Goal: Task Accomplishment & Management: Use online tool/utility

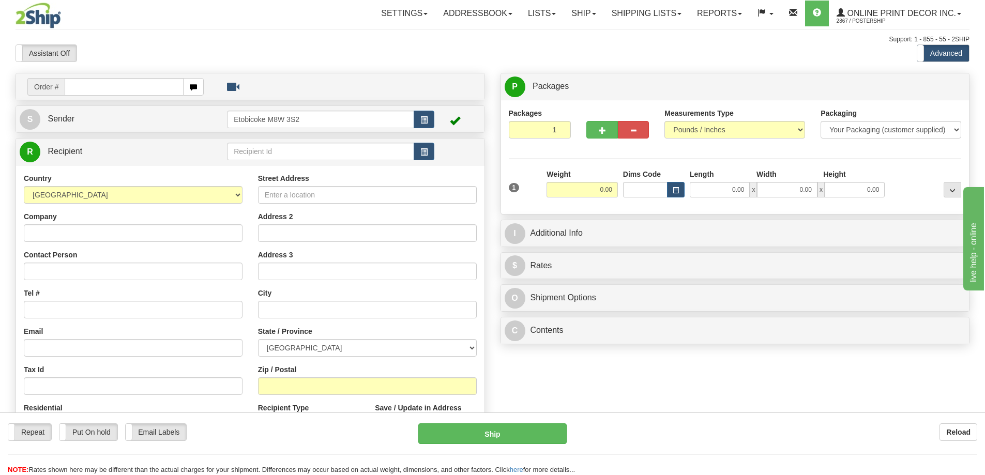
click at [122, 91] on input "text" at bounding box center [124, 87] width 119 height 18
type input "ca-423051"
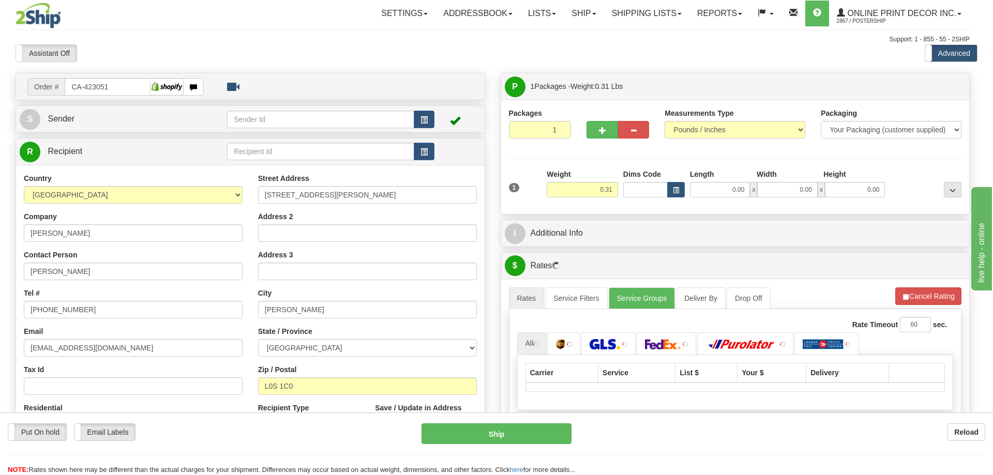
type input "FENWICK"
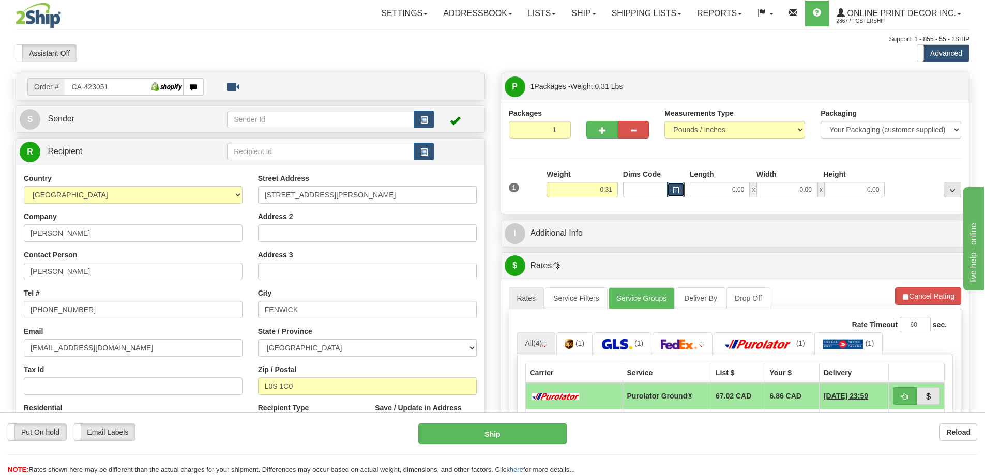
click at [675, 190] on span "button" at bounding box center [676, 191] width 6 height 6
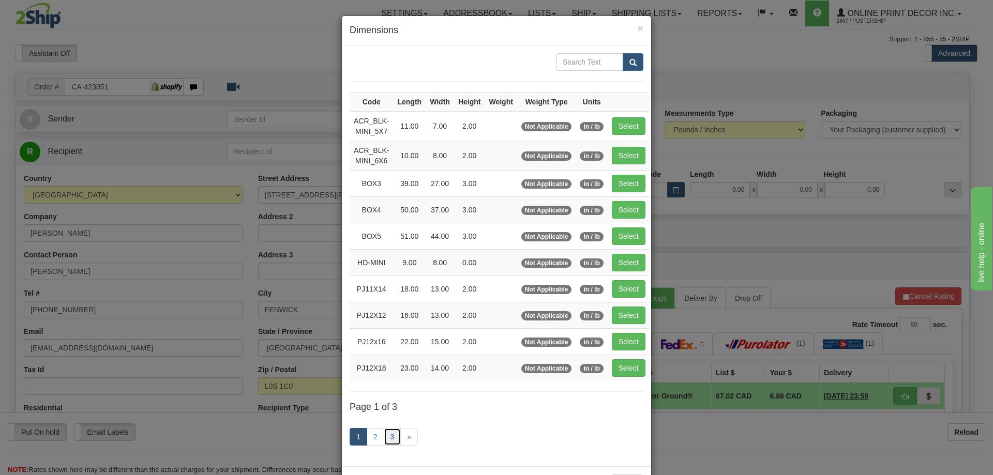
click at [384, 437] on link "3" at bounding box center [393, 437] width 18 height 18
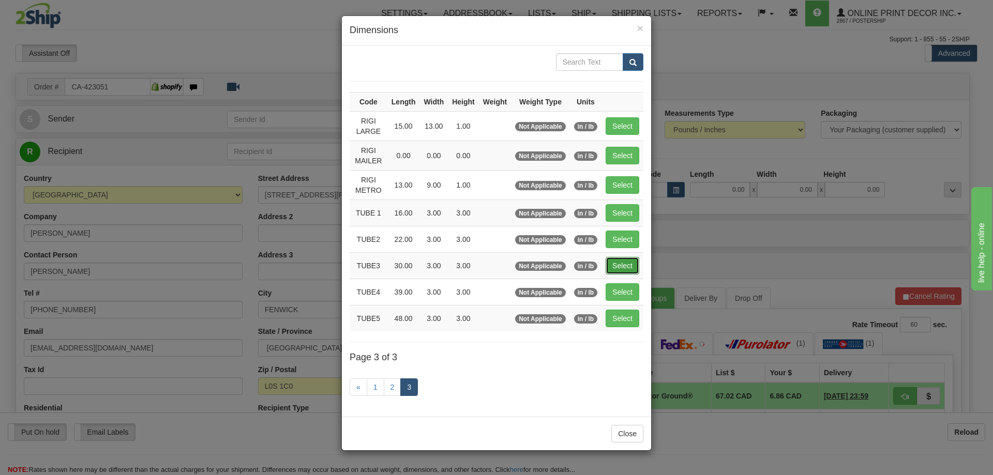
click at [631, 267] on button "Select" at bounding box center [623, 266] width 34 height 18
type input "TUBE3"
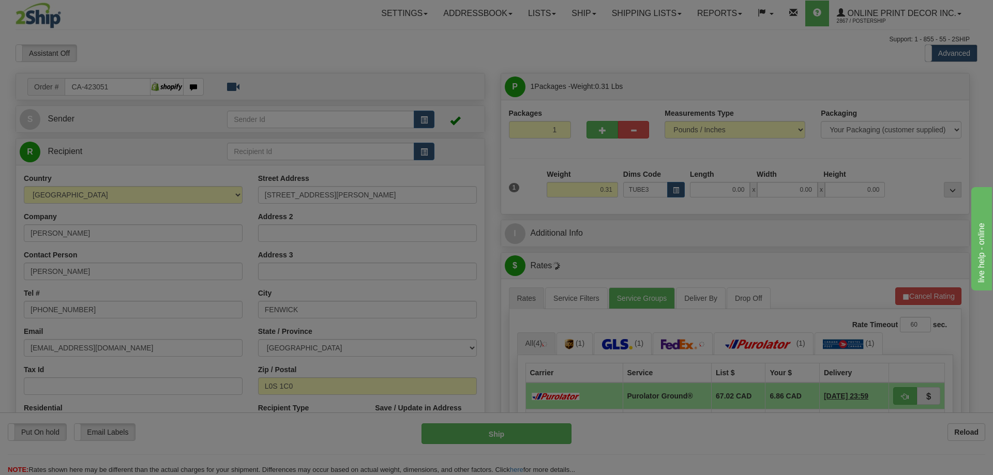
type input "30.00"
type input "3.00"
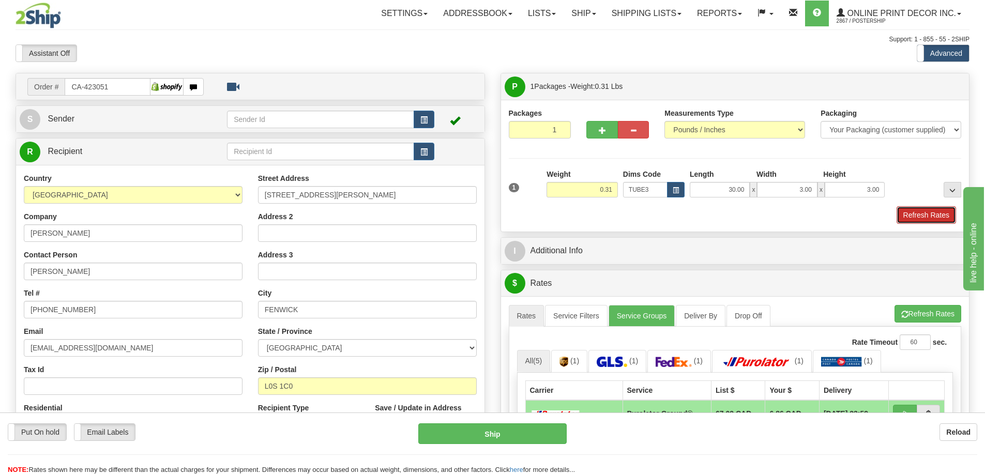
click at [917, 215] on button "Refresh Rates" at bounding box center [926, 215] width 59 height 18
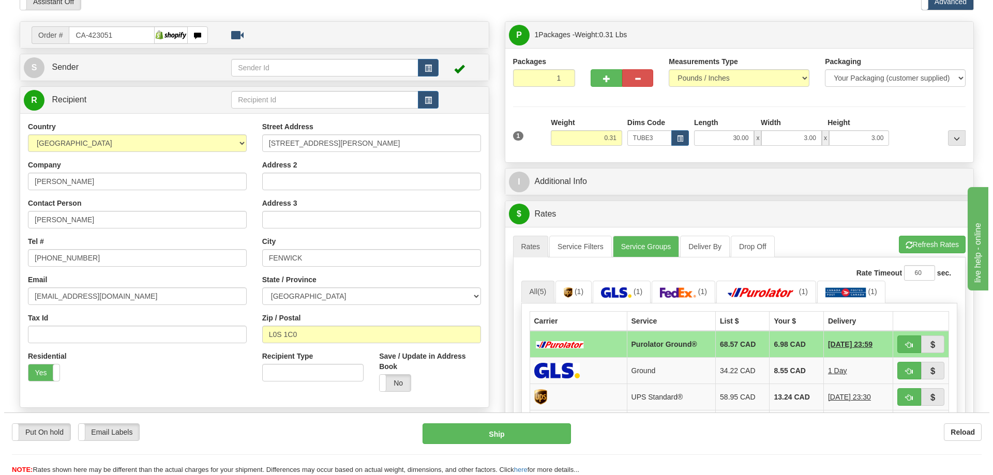
scroll to position [103, 0]
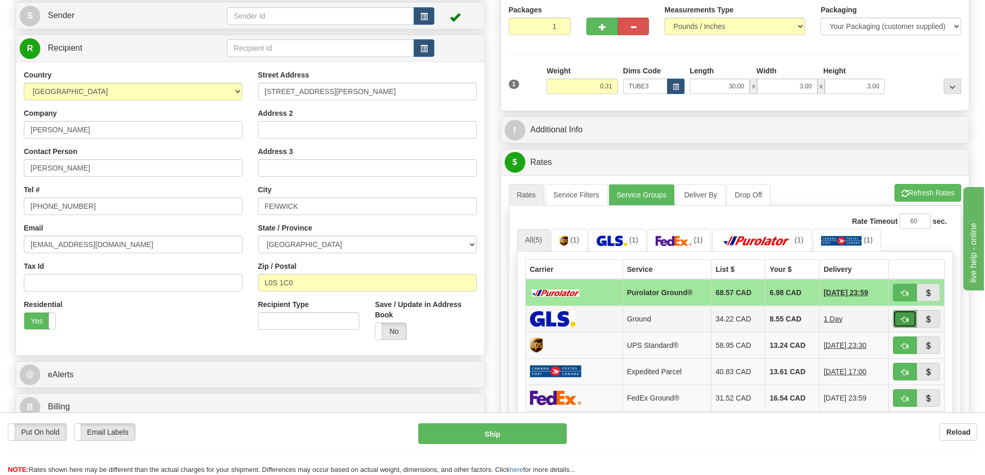
click at [906, 317] on button "button" at bounding box center [905, 319] width 24 height 18
type input "1"
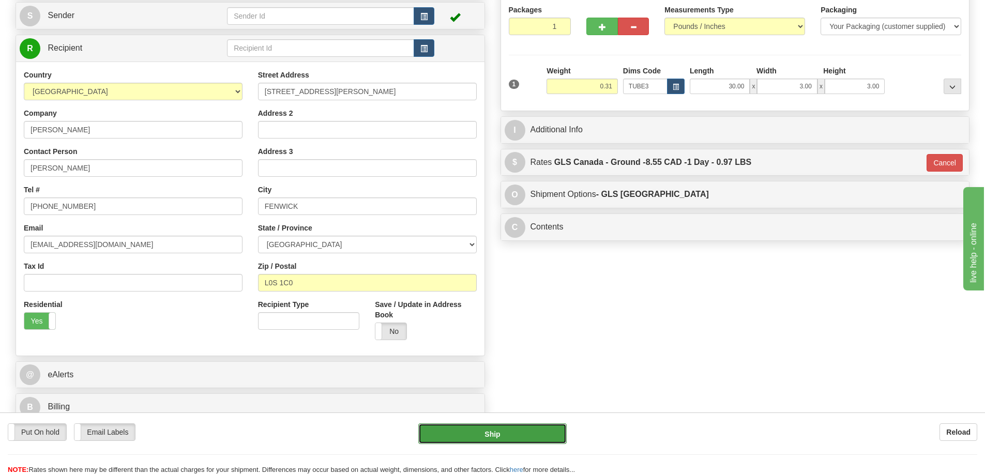
click at [542, 433] on button "Ship" at bounding box center [492, 434] width 148 height 21
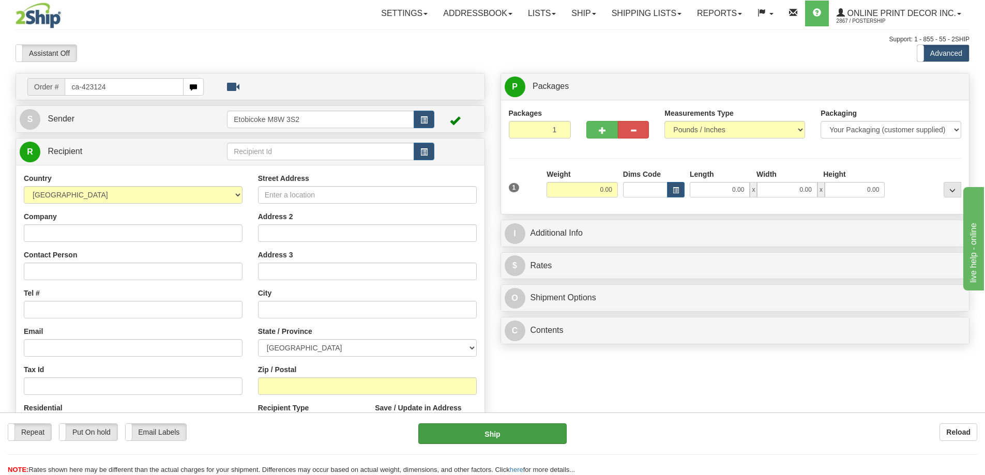
type input "ca-423124"
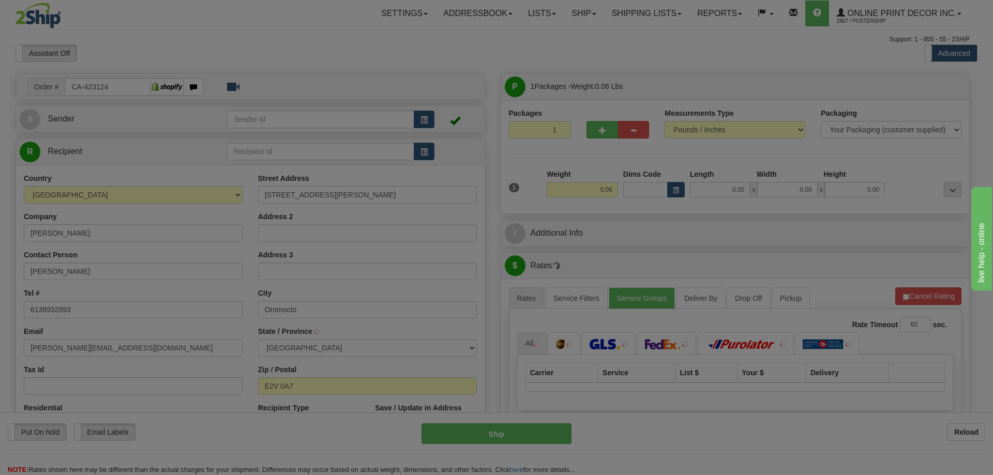
type input "OROMOCTO"
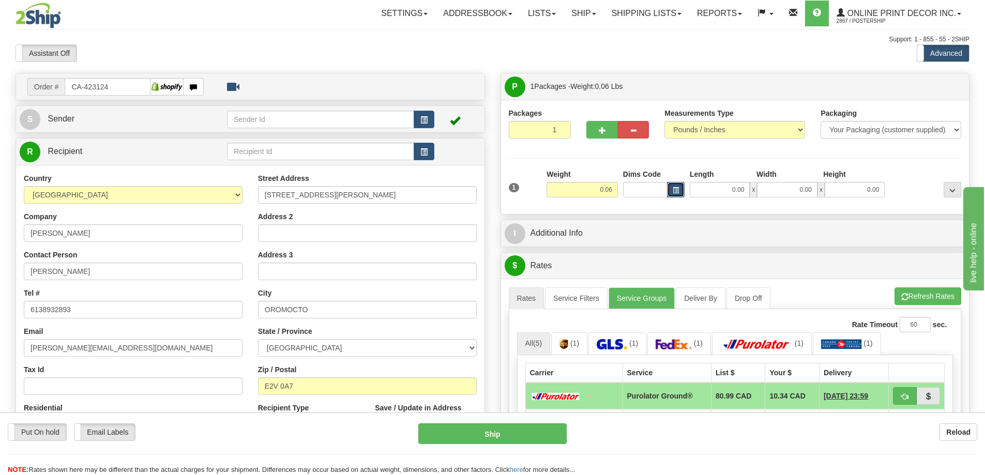
click at [671, 190] on button "button" at bounding box center [676, 190] width 18 height 16
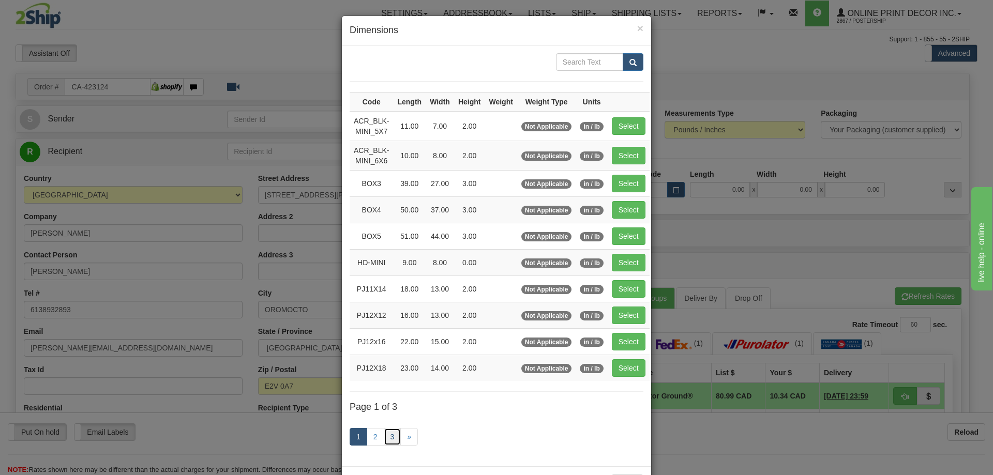
click at [389, 434] on link "3" at bounding box center [393, 437] width 18 height 18
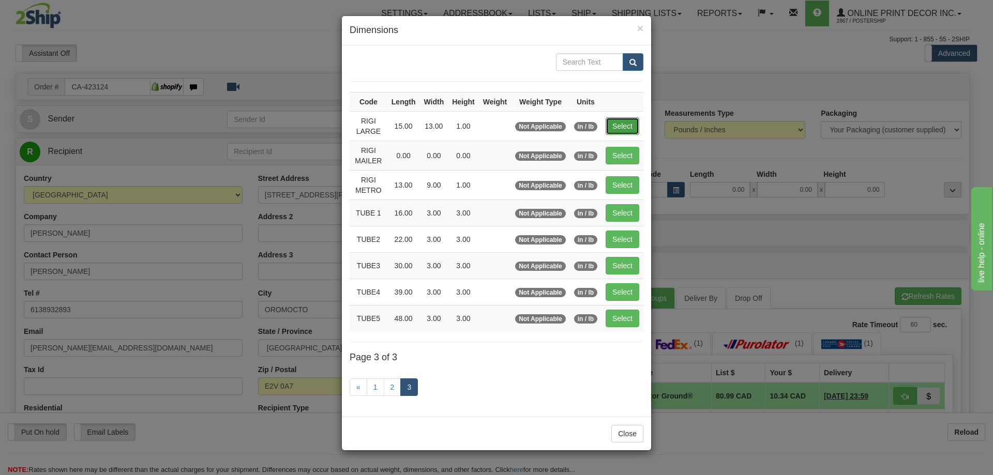
click at [621, 126] on button "Select" at bounding box center [623, 126] width 34 height 18
type input "RIGI LARGE"
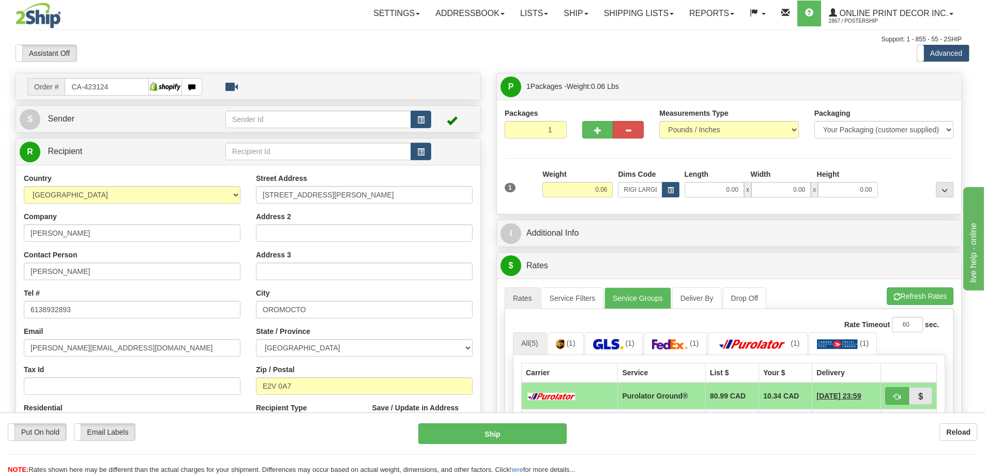
type input "15.00"
type input "13.00"
type input "1.00"
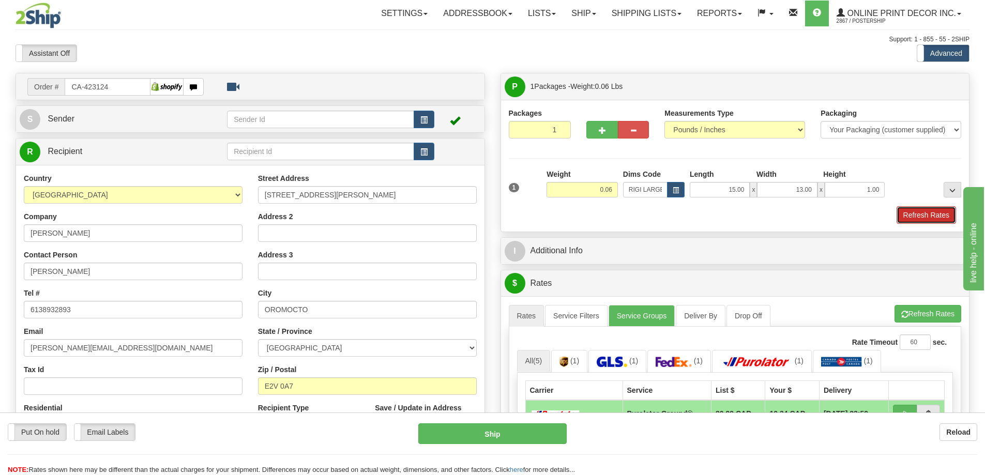
click at [917, 210] on button "Refresh Rates" at bounding box center [926, 215] width 59 height 18
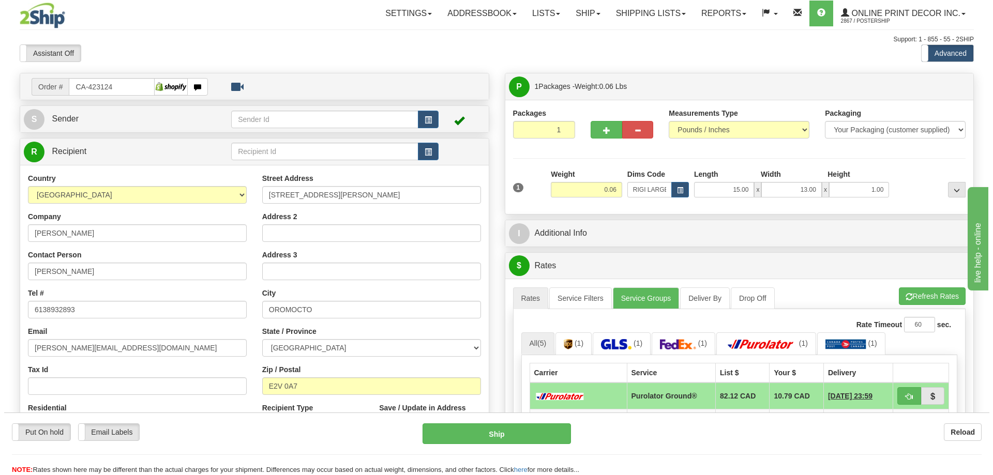
scroll to position [103, 0]
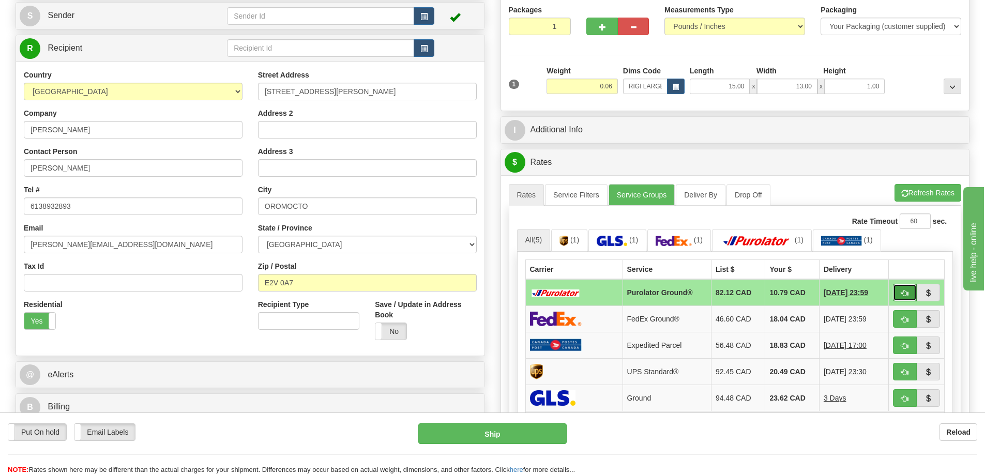
click at [907, 295] on span "button" at bounding box center [904, 293] width 7 height 7
type input "260"
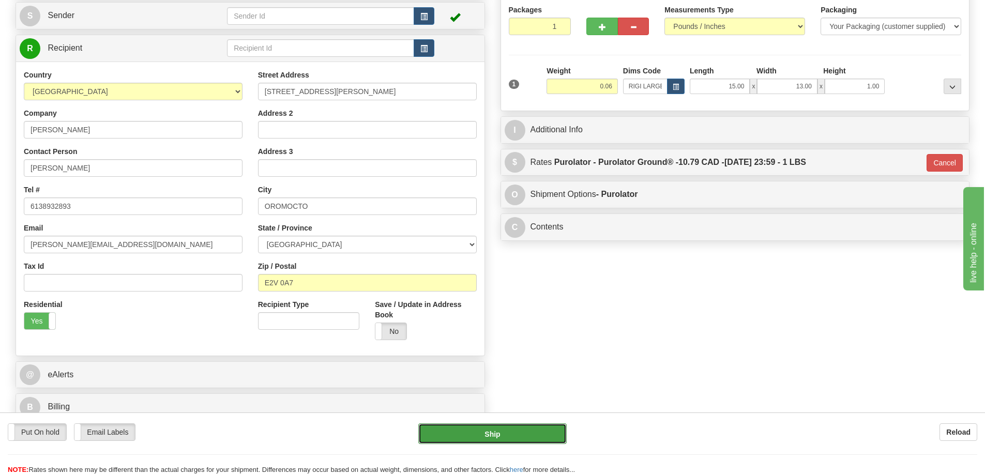
click at [479, 432] on button "Ship" at bounding box center [492, 434] width 148 height 21
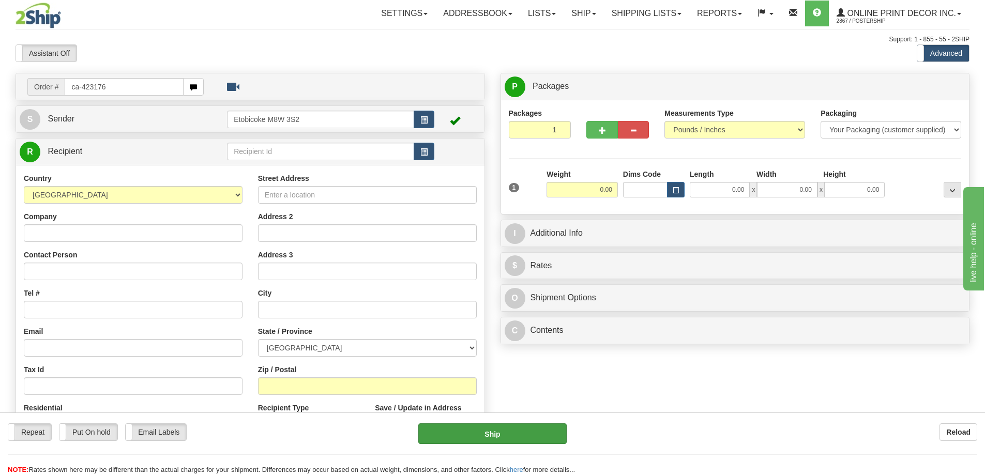
type input "ca-423176"
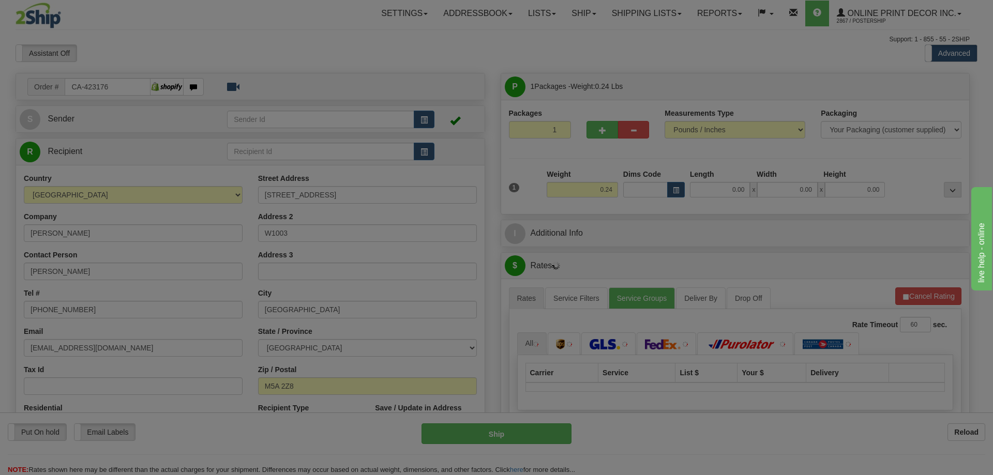
type input "TORONTO"
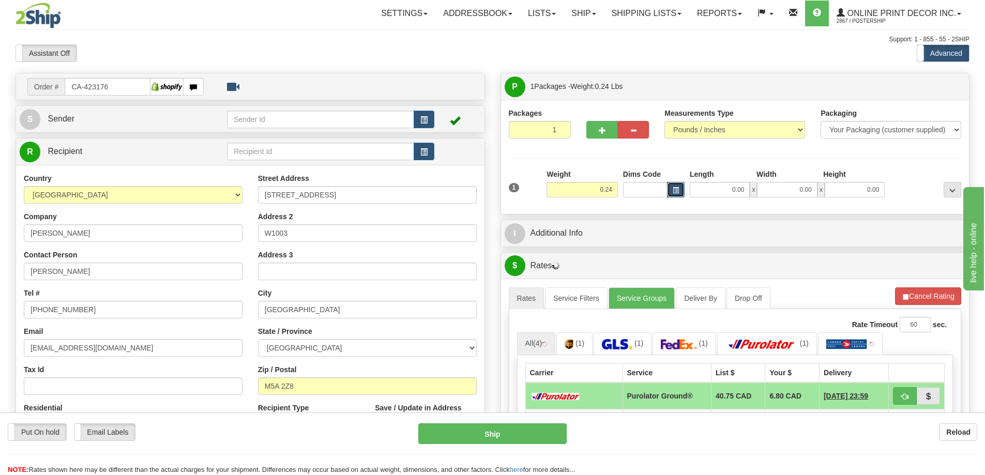
click at [671, 188] on button "button" at bounding box center [676, 190] width 18 height 16
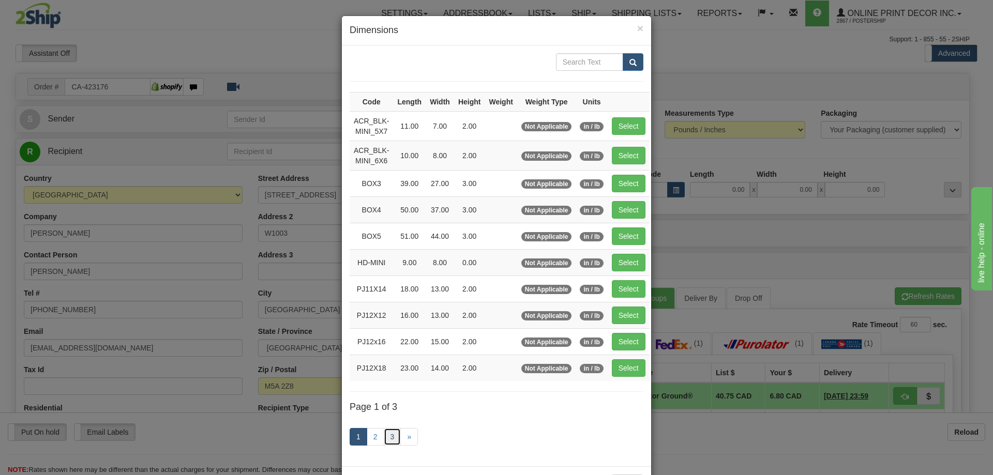
click at [389, 430] on link "3" at bounding box center [393, 437] width 18 height 18
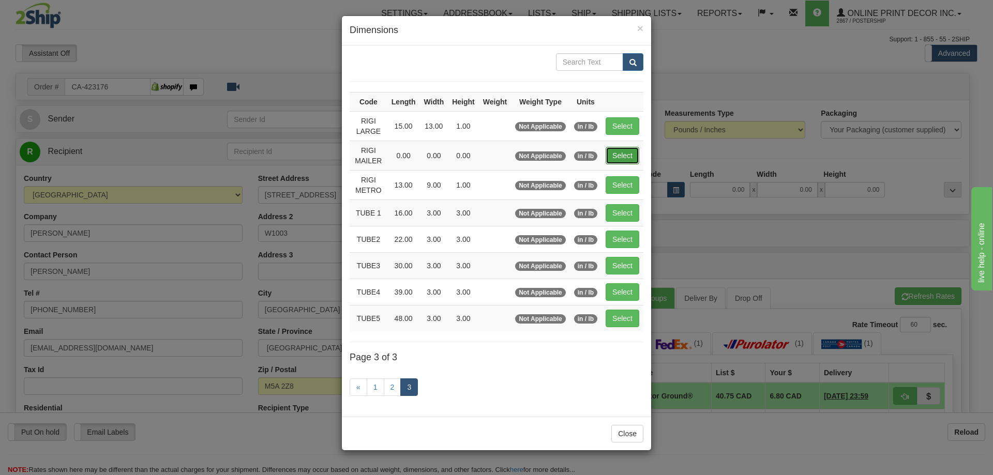
click at [629, 151] on button "Select" at bounding box center [623, 156] width 34 height 18
type input "RIGI MAILER"
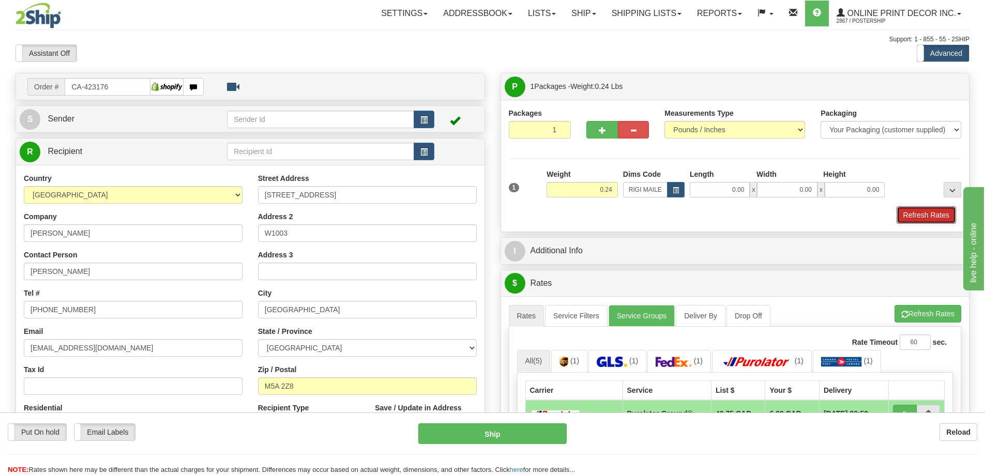
click at [927, 216] on button "Refresh Rates" at bounding box center [926, 215] width 59 height 18
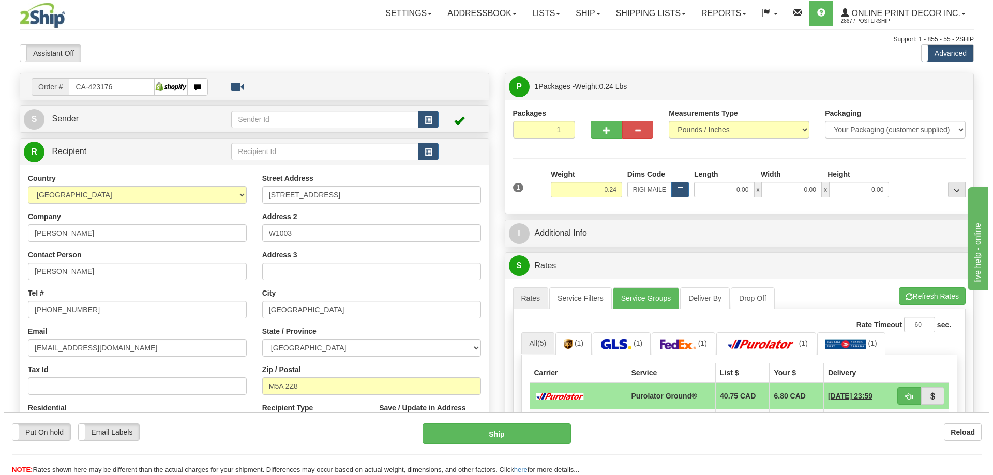
scroll to position [103, 0]
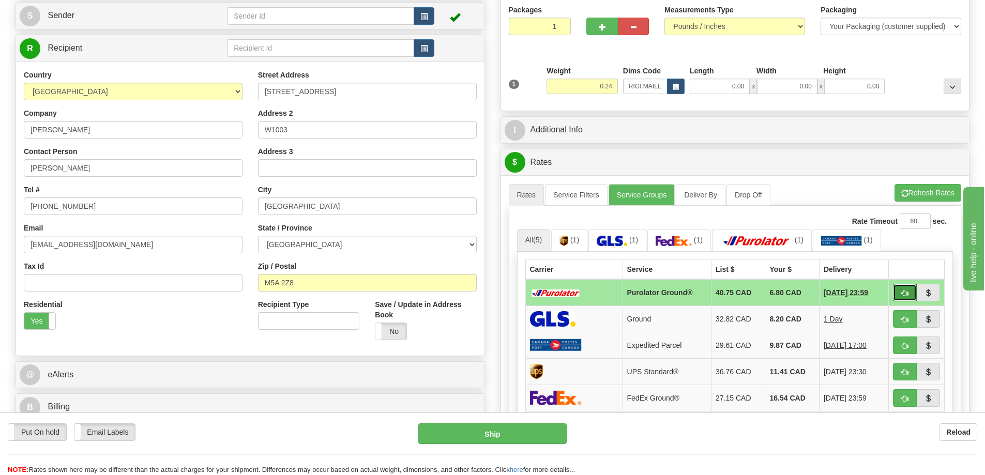
click at [902, 295] on span "button" at bounding box center [904, 293] width 7 height 7
type input "260"
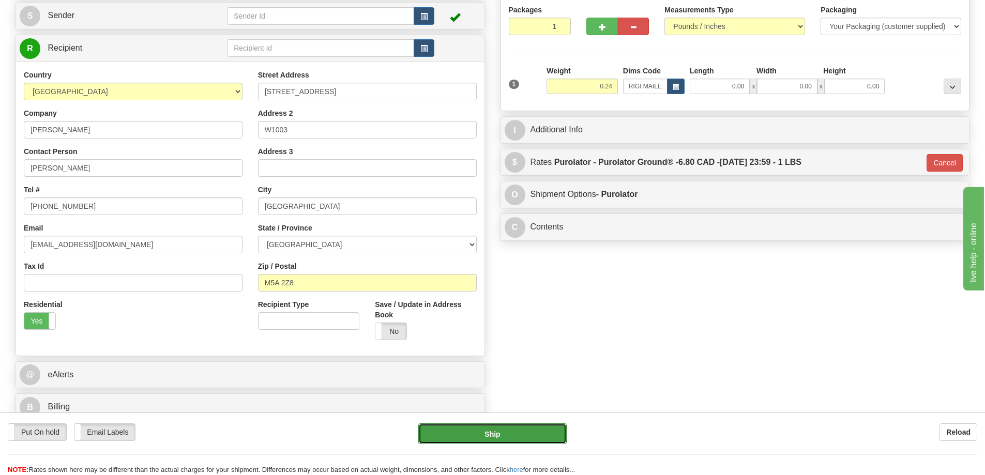
click at [540, 433] on button "Ship" at bounding box center [492, 434] width 148 height 21
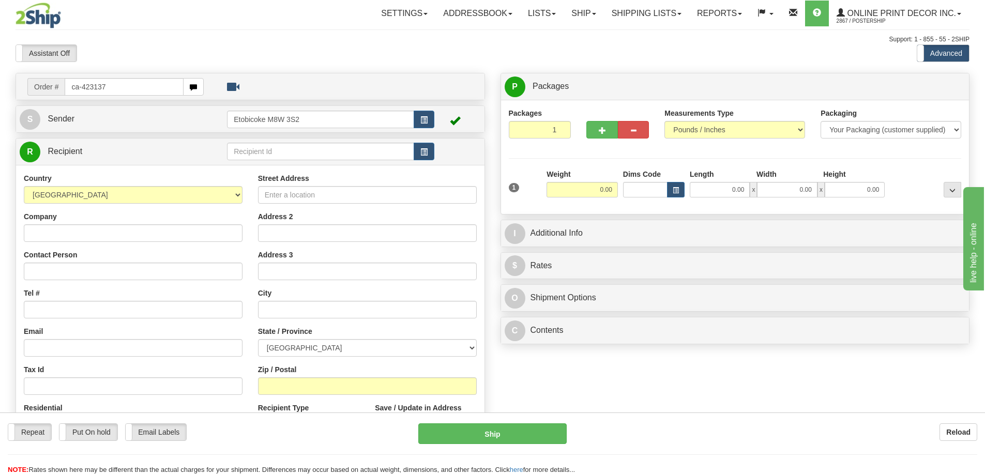
type input "ca-423137"
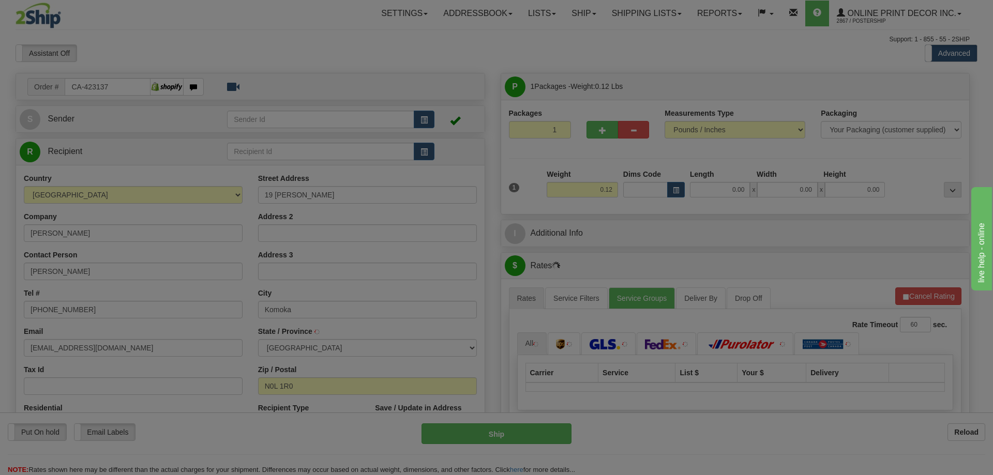
type input "KOMOKA"
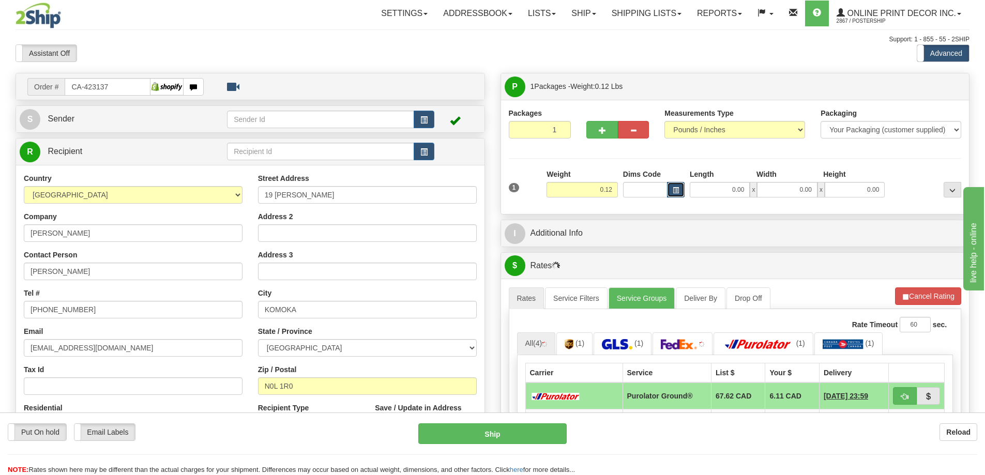
click at [676, 188] on span "button" at bounding box center [676, 191] width 6 height 6
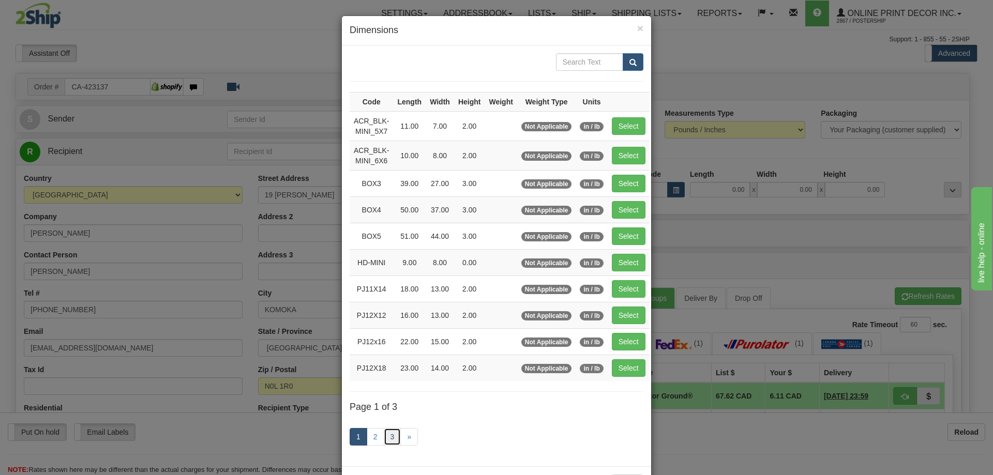
click at [388, 436] on link "3" at bounding box center [393, 437] width 18 height 18
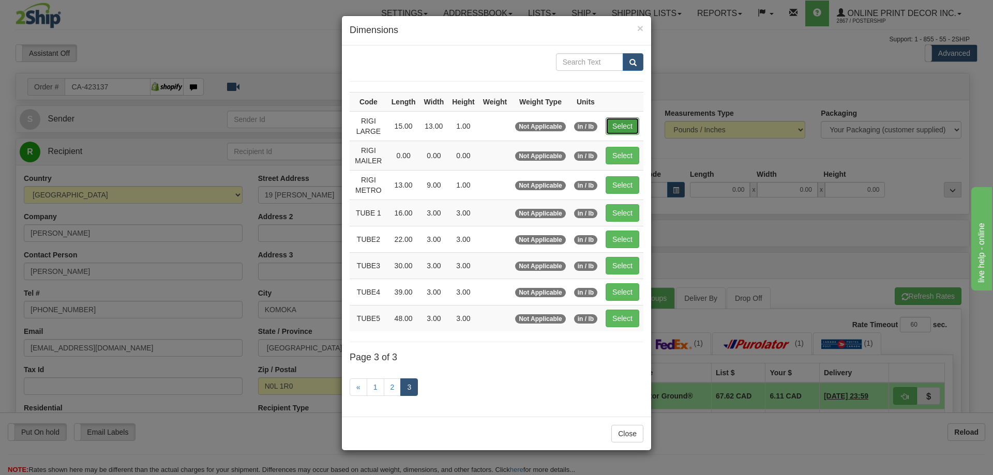
click at [625, 125] on button "Select" at bounding box center [623, 126] width 34 height 18
type input "RIGI LARGE"
type input "15.00"
type input "13.00"
type input "1.00"
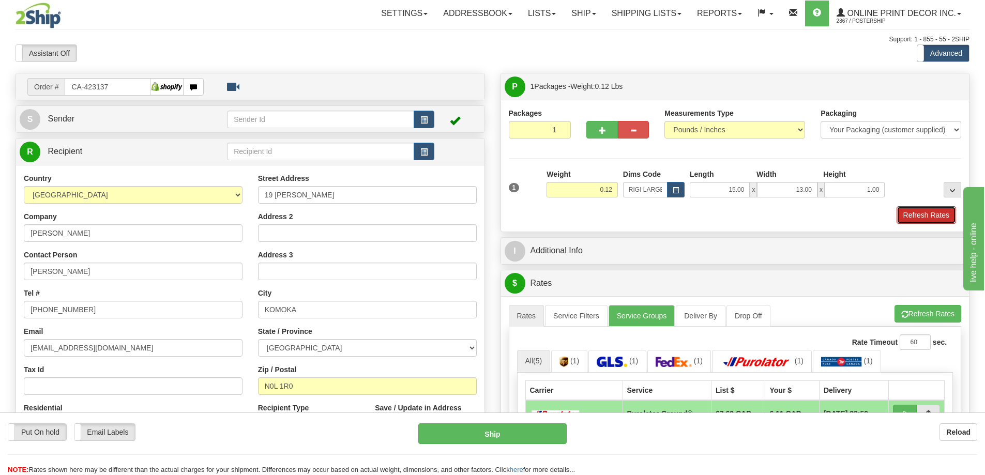
drag, startPoint x: 943, startPoint y: 217, endPoint x: 921, endPoint y: 221, distance: 23.1
click at [930, 219] on button "Refresh Rates" at bounding box center [926, 215] width 59 height 18
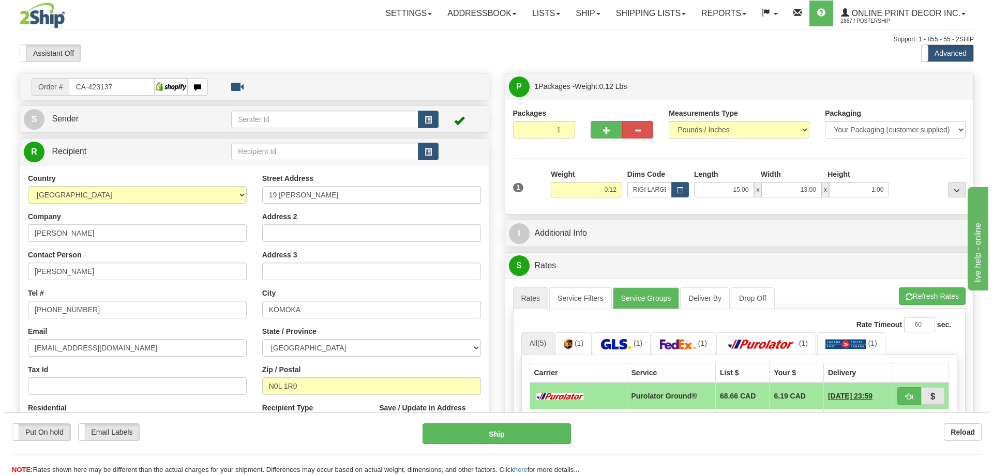
scroll to position [103, 0]
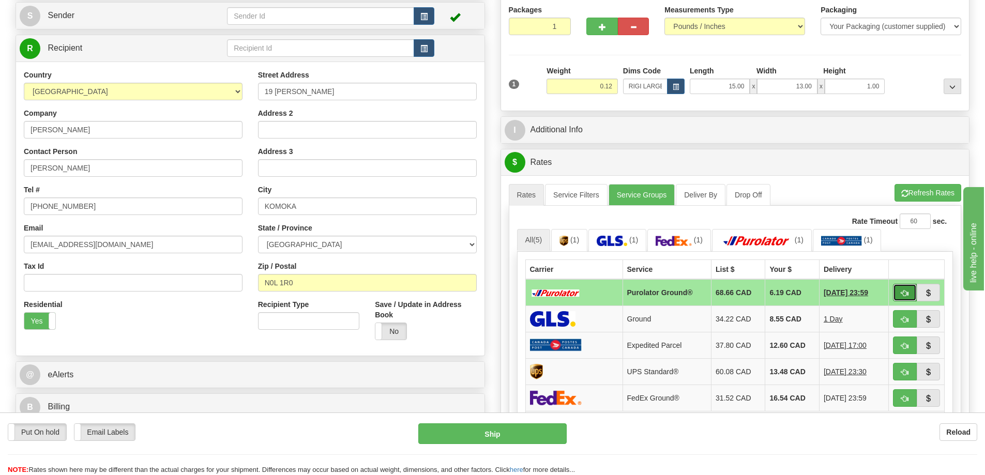
click at [912, 291] on button "button" at bounding box center [905, 293] width 24 height 18
type input "260"
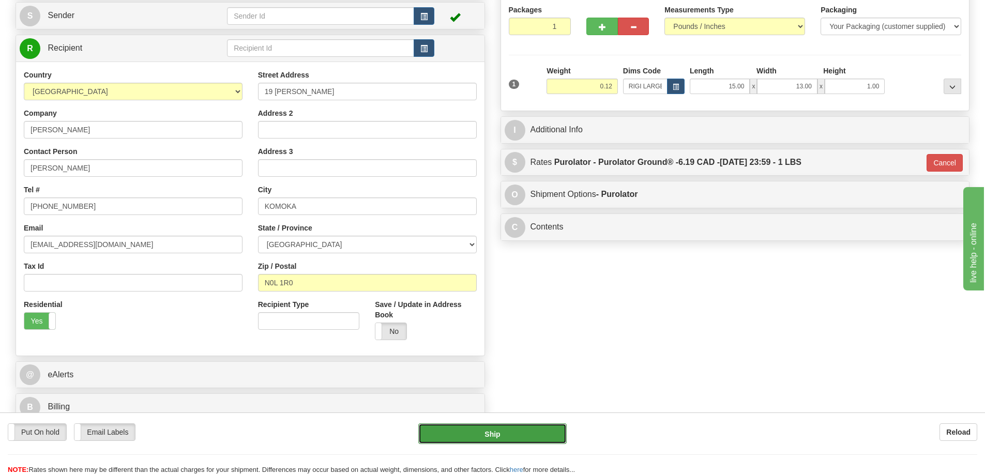
click at [543, 431] on button "Ship" at bounding box center [492, 434] width 148 height 21
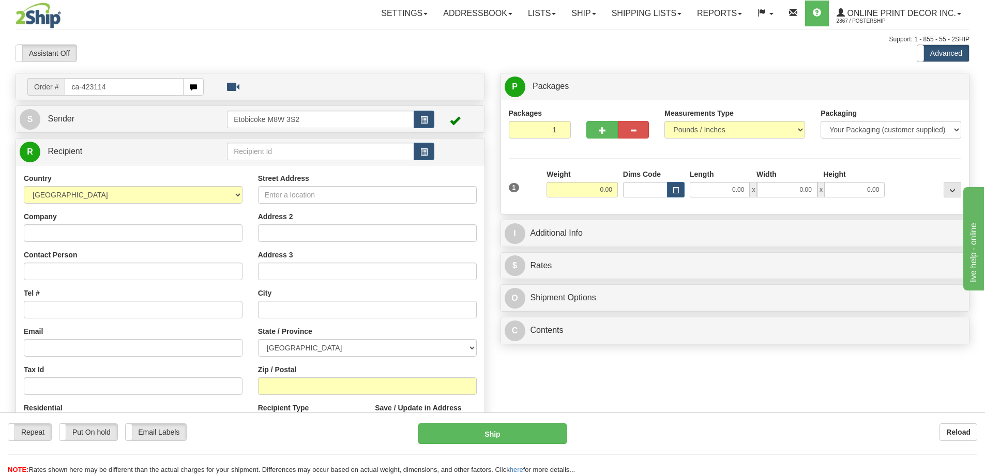
type input "ca-423114"
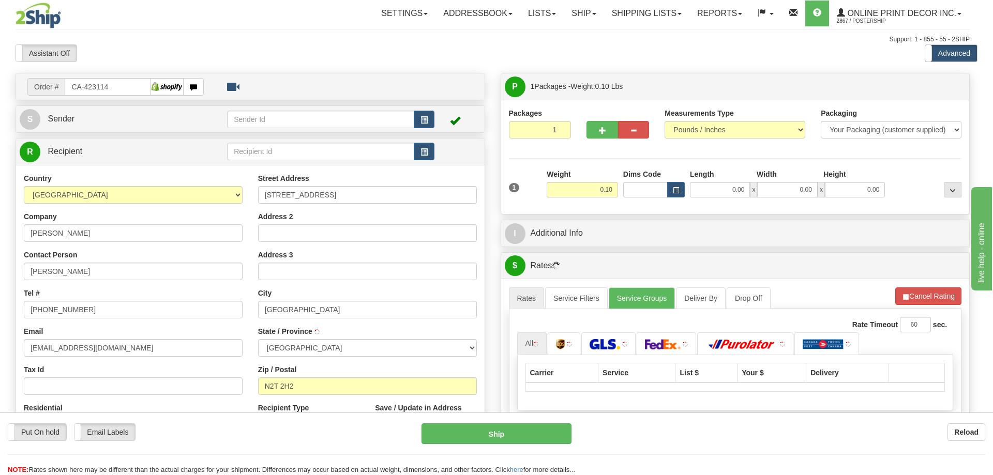
type input "WATERLOO"
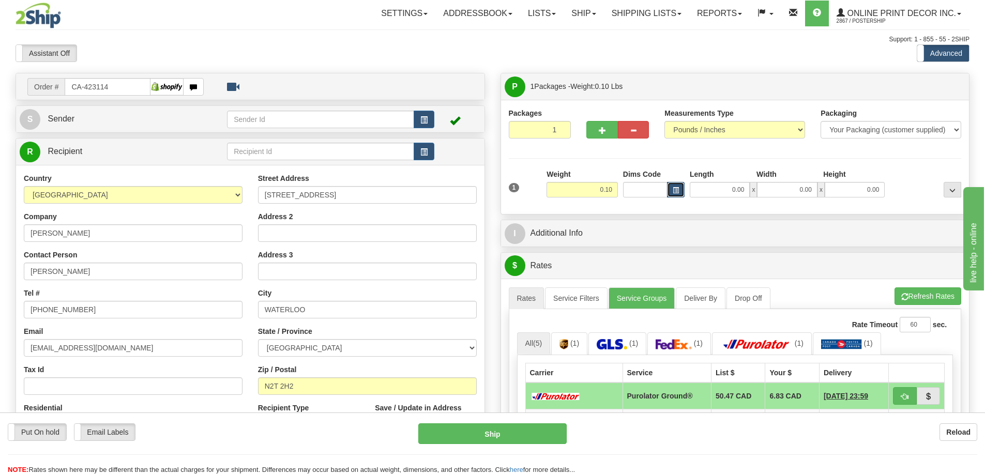
click at [676, 188] on span "button" at bounding box center [676, 191] width 6 height 6
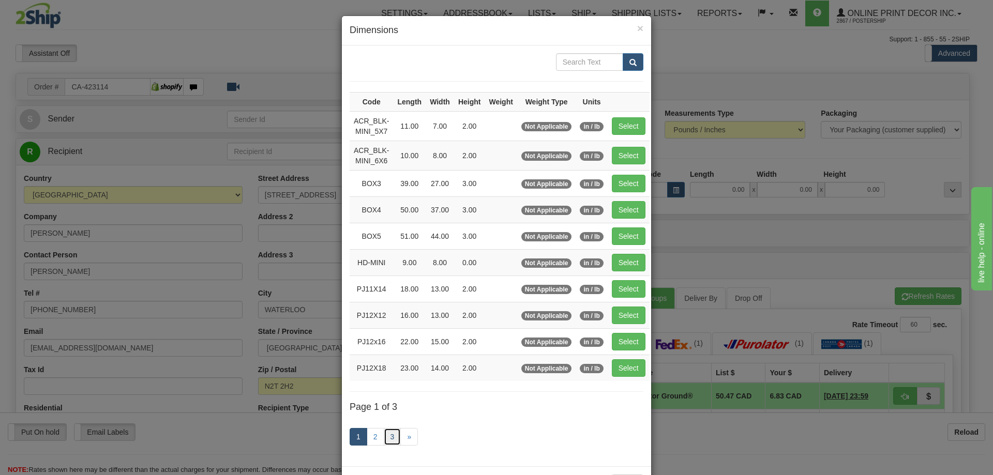
click at [386, 435] on link "3" at bounding box center [393, 437] width 18 height 18
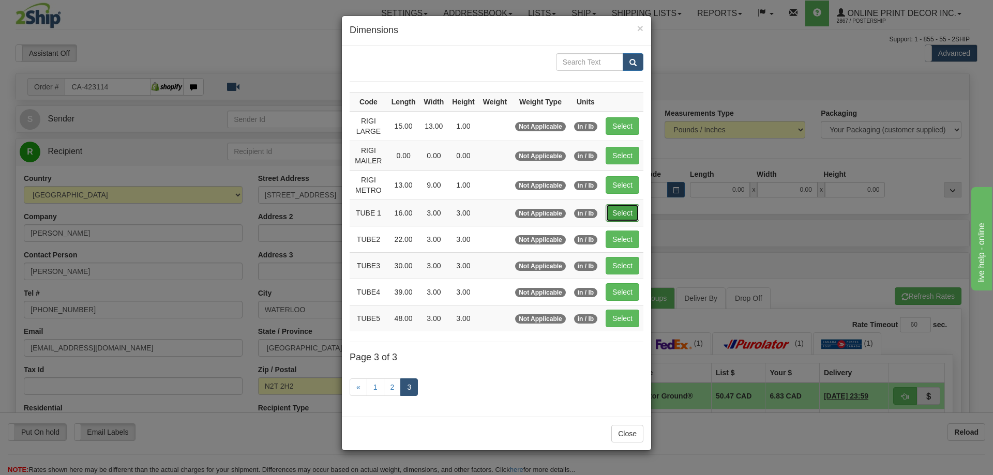
click at [625, 214] on button "Select" at bounding box center [623, 213] width 34 height 18
type input "TUBE 1"
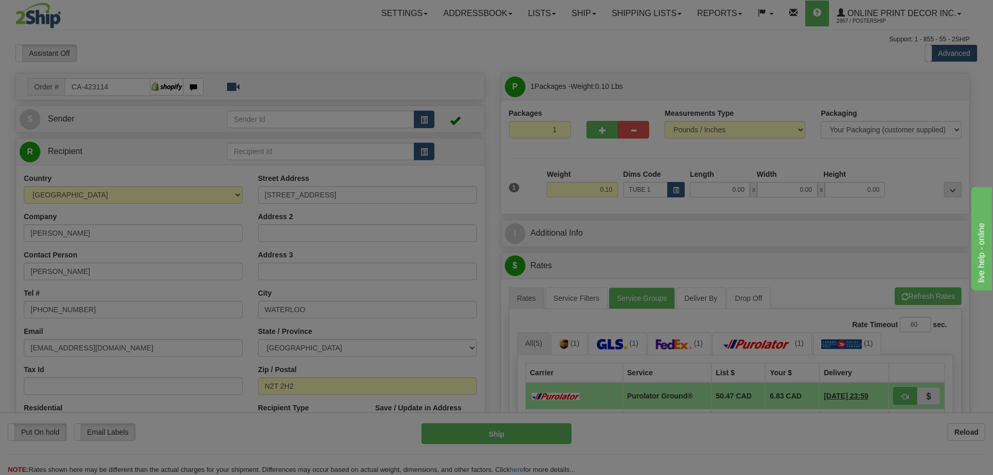
type input "16.00"
type input "3.00"
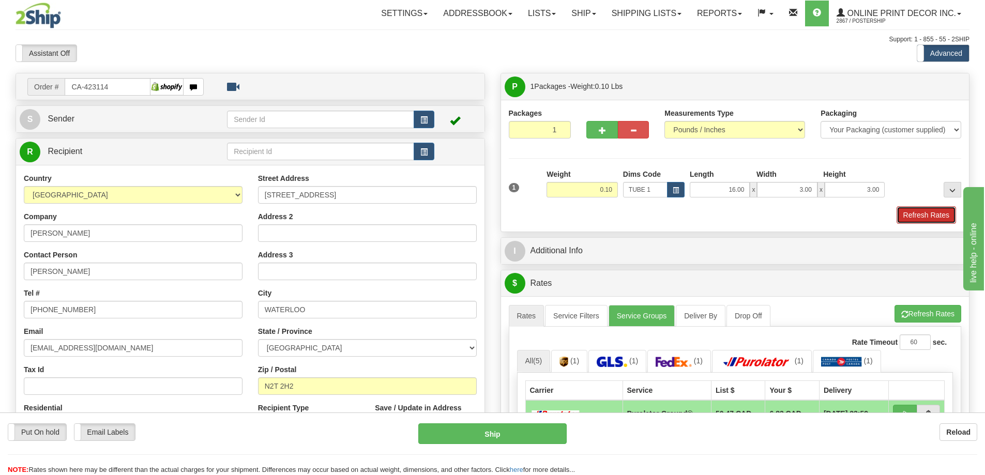
click at [916, 217] on button "Refresh Rates" at bounding box center [926, 215] width 59 height 18
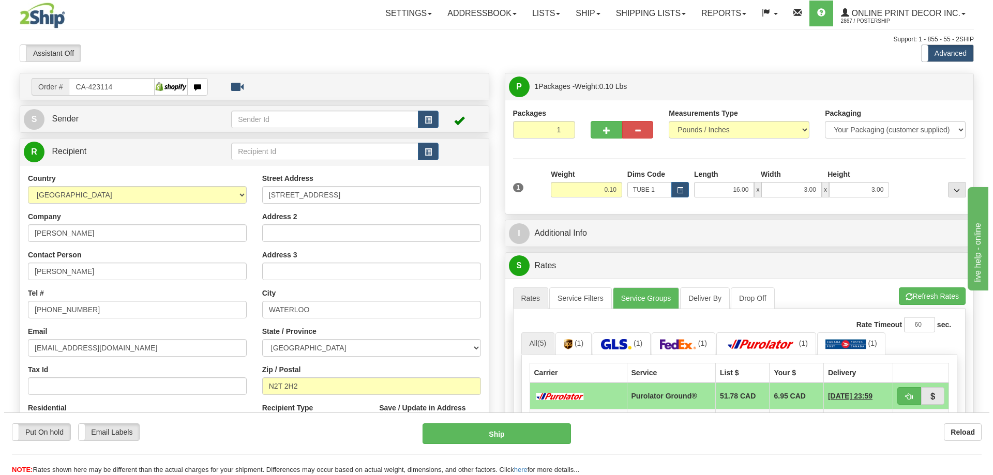
scroll to position [155, 0]
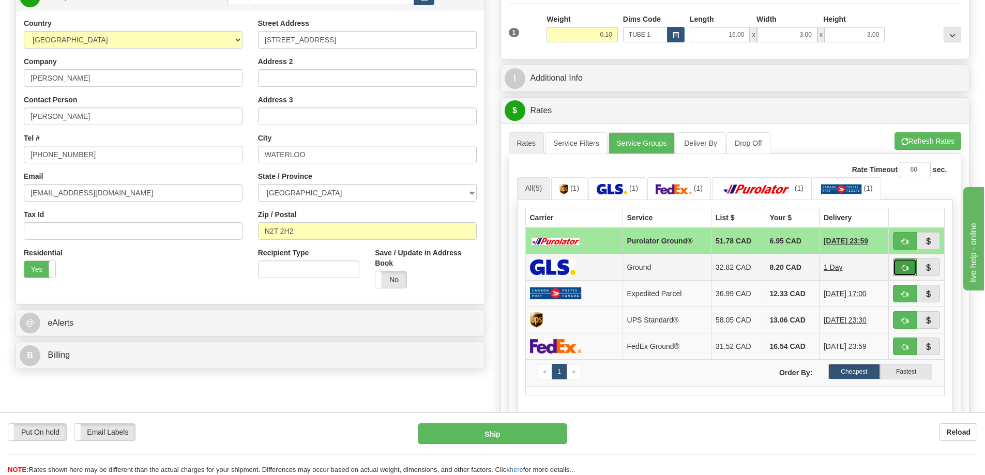
click at [898, 264] on button "button" at bounding box center [905, 268] width 24 height 18
type input "1"
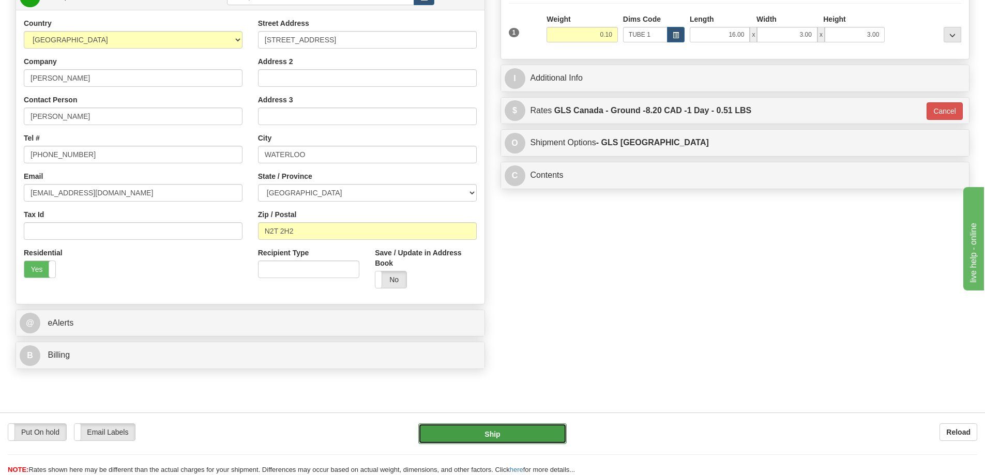
click at [547, 438] on button "Ship" at bounding box center [492, 434] width 148 height 21
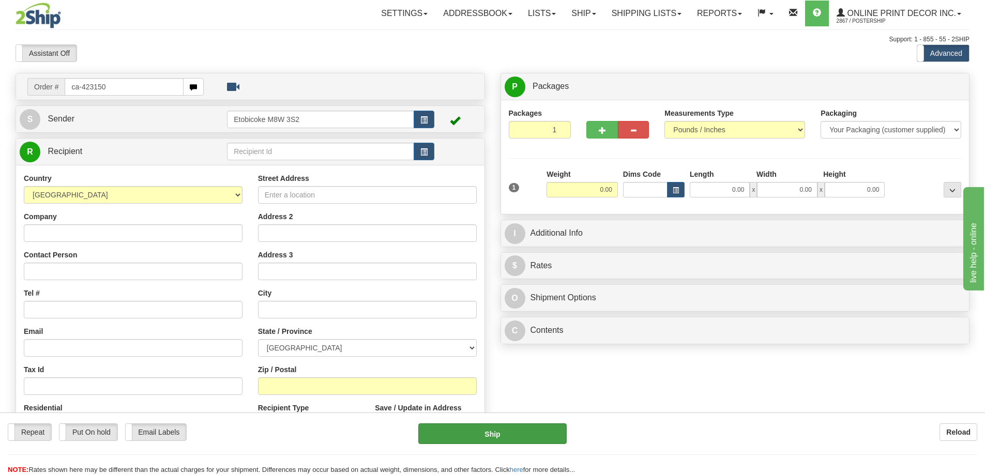
type input "ca-423150"
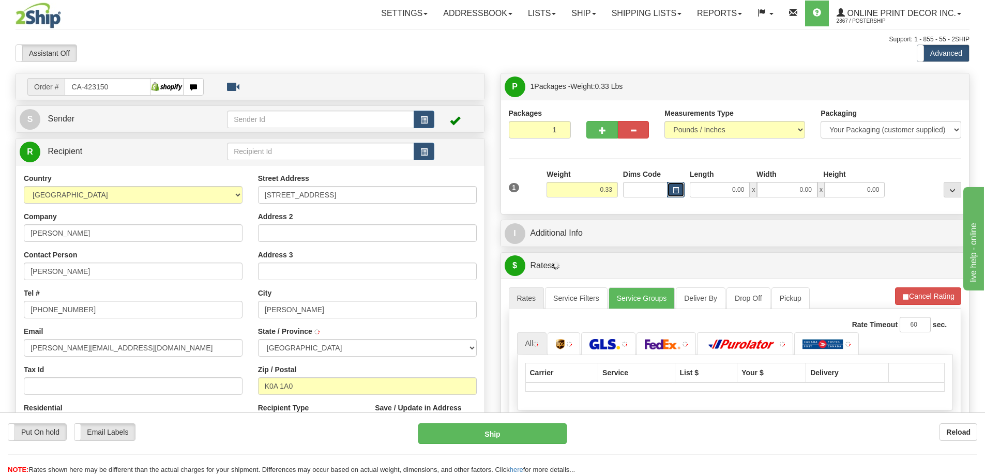
click at [673, 189] on span "button" at bounding box center [676, 191] width 6 height 6
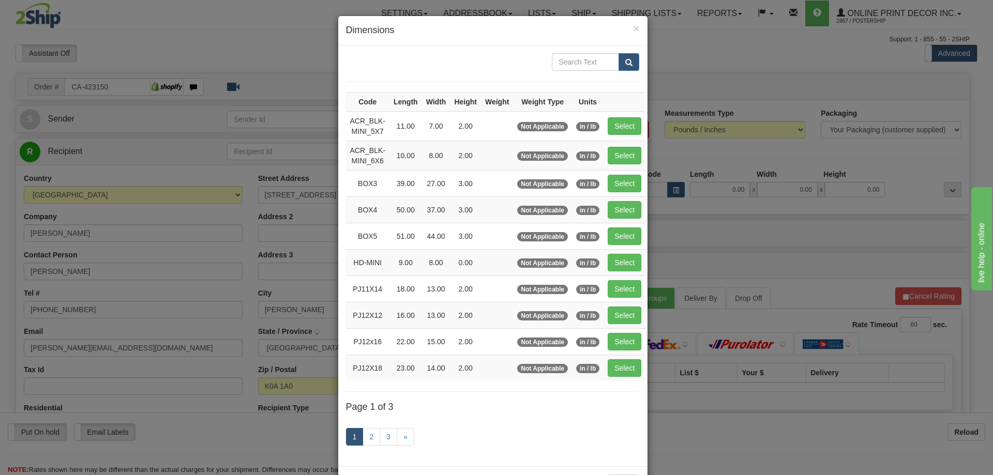
type input "[PERSON_NAME]"
click at [386, 435] on link "3" at bounding box center [389, 437] width 18 height 18
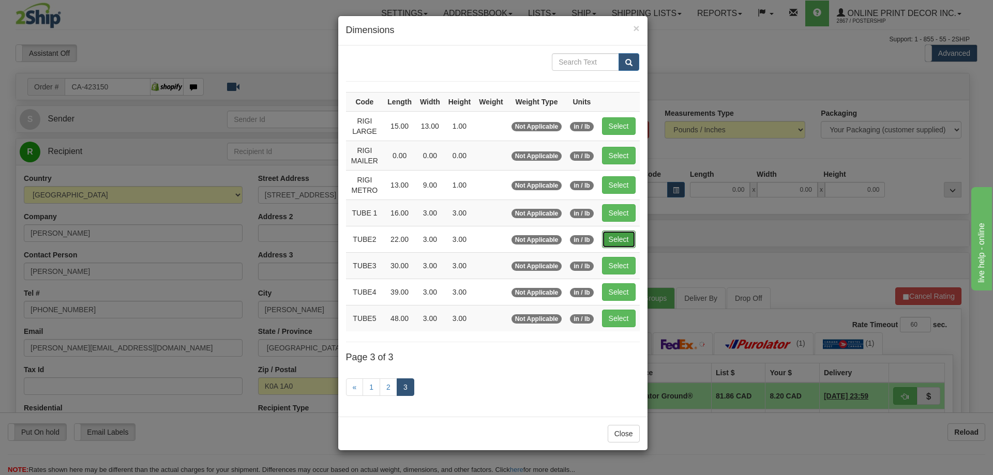
click at [630, 236] on button "Select" at bounding box center [619, 240] width 34 height 18
type input "TUBE2"
type input "22.00"
type input "3.00"
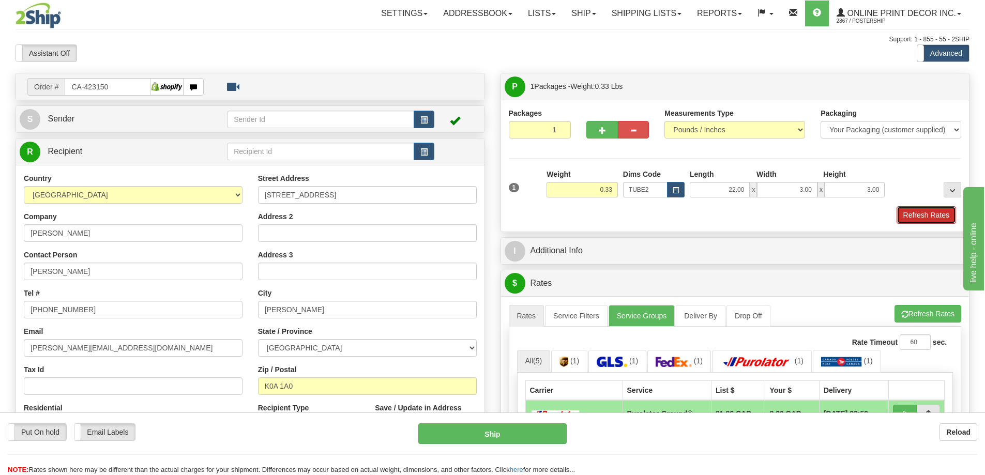
click at [921, 215] on button "Refresh Rates" at bounding box center [926, 215] width 59 height 18
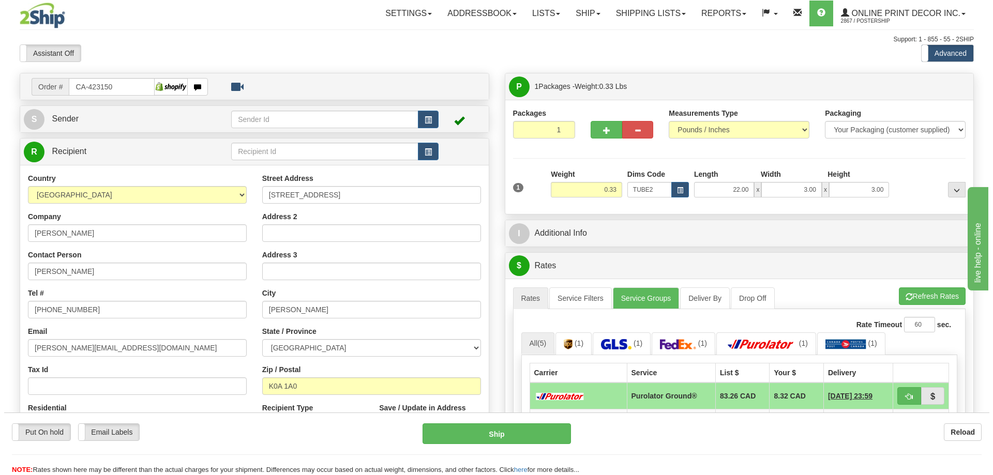
scroll to position [103, 0]
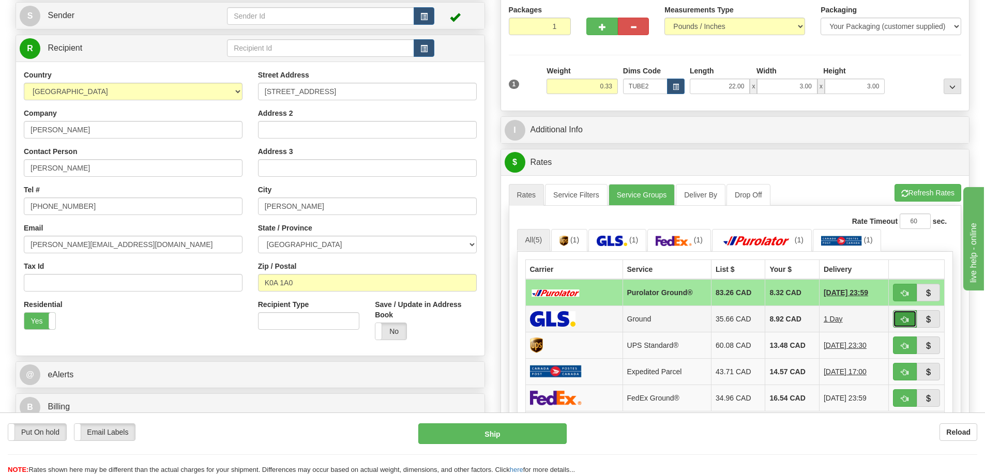
click at [898, 315] on button "button" at bounding box center [905, 319] width 24 height 18
type input "1"
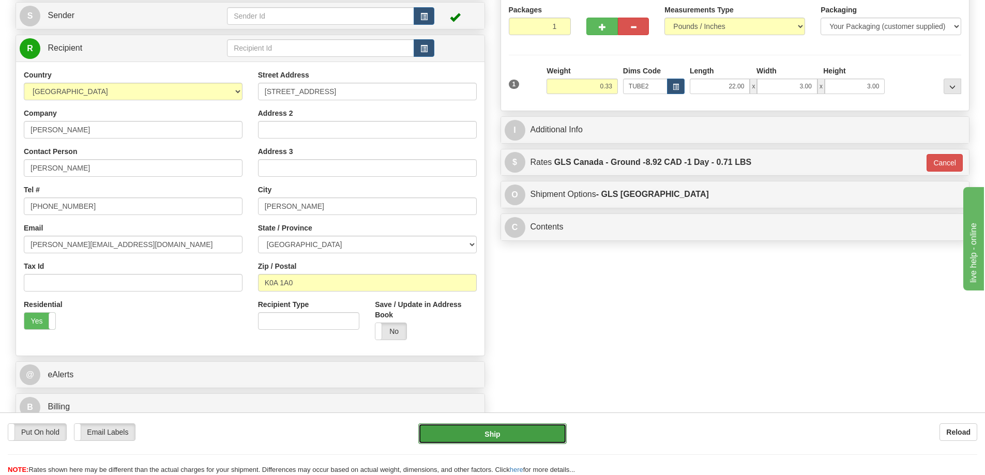
click at [534, 426] on button "Ship" at bounding box center [492, 434] width 148 height 21
